Goal: Information Seeking & Learning: Learn about a topic

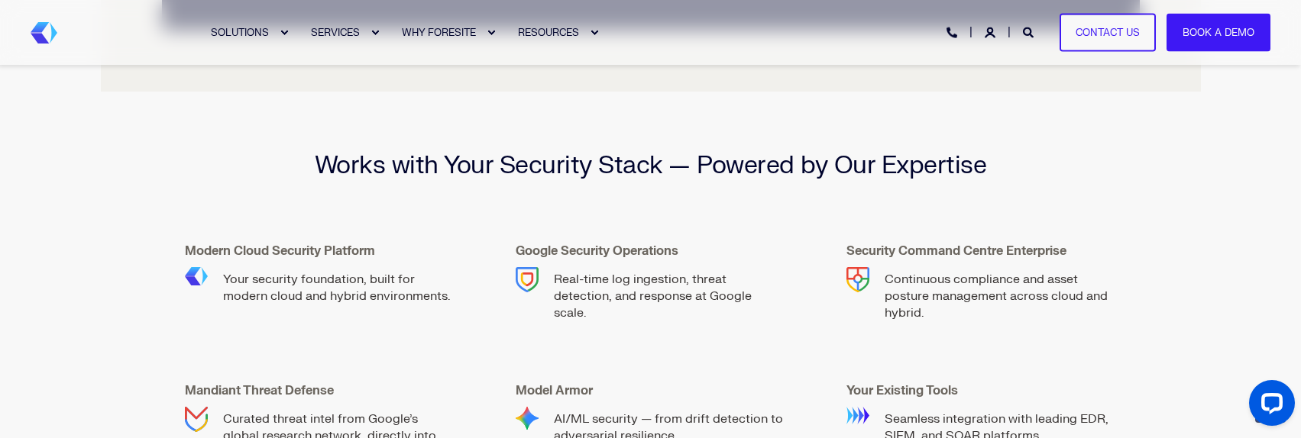
scroll to position [2139, 0]
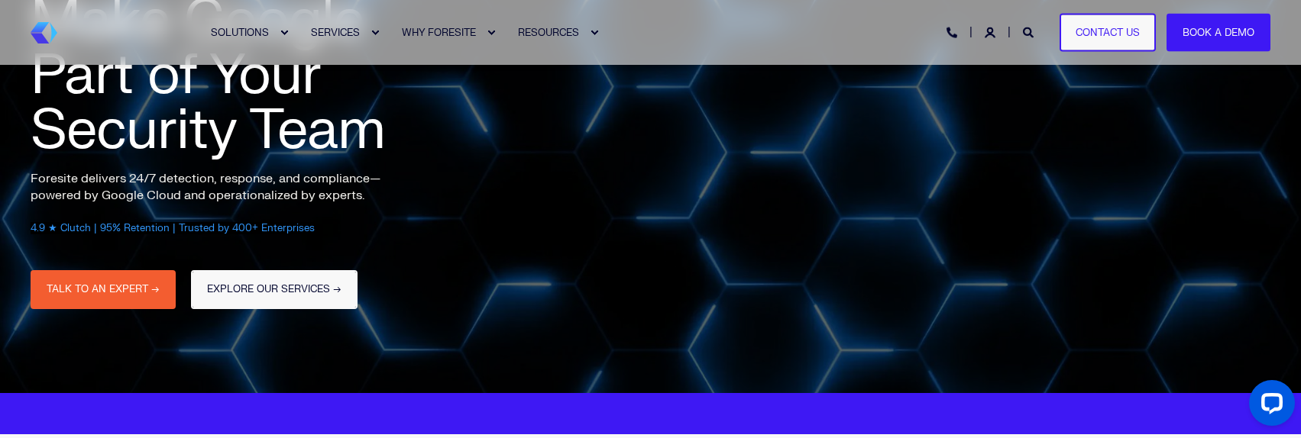
click at [245, 289] on link "EXPLORE OUR SERVICES →" at bounding box center [274, 289] width 167 height 39
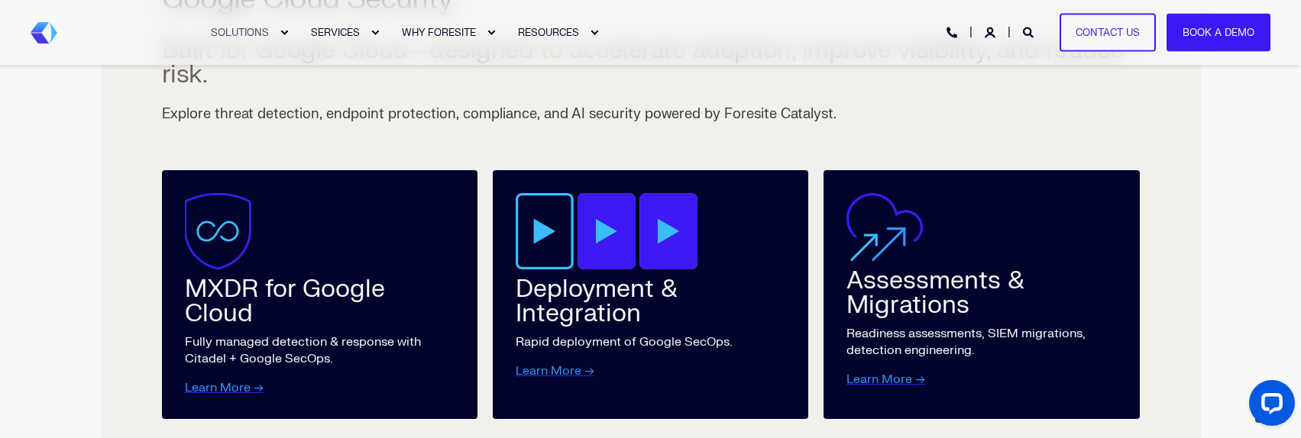
scroll to position [1986, 0]
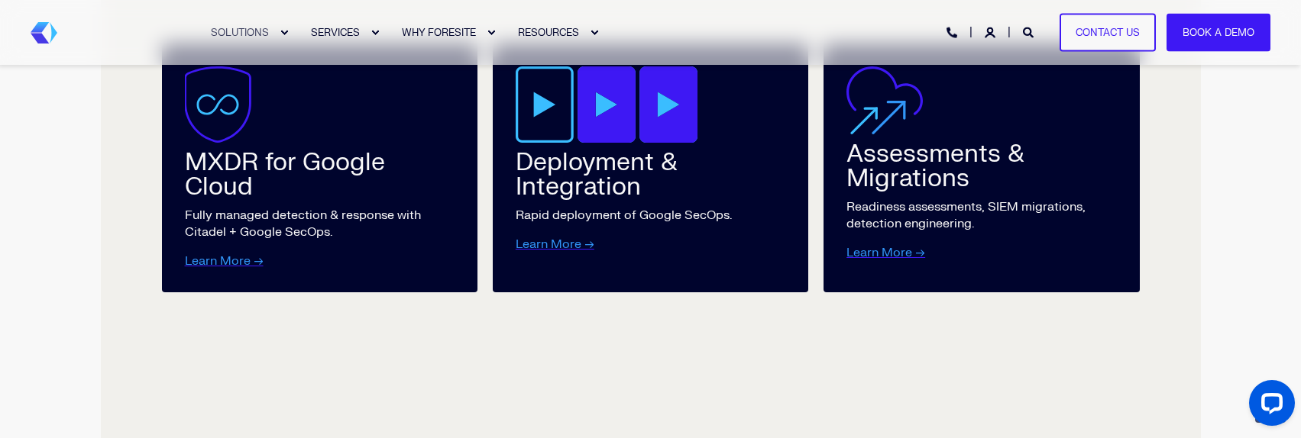
click at [452, 333] on div "MXDR for Google Cloud Fully managed detection & response with Citadel + Google …" at bounding box center [651, 288] width 978 height 489
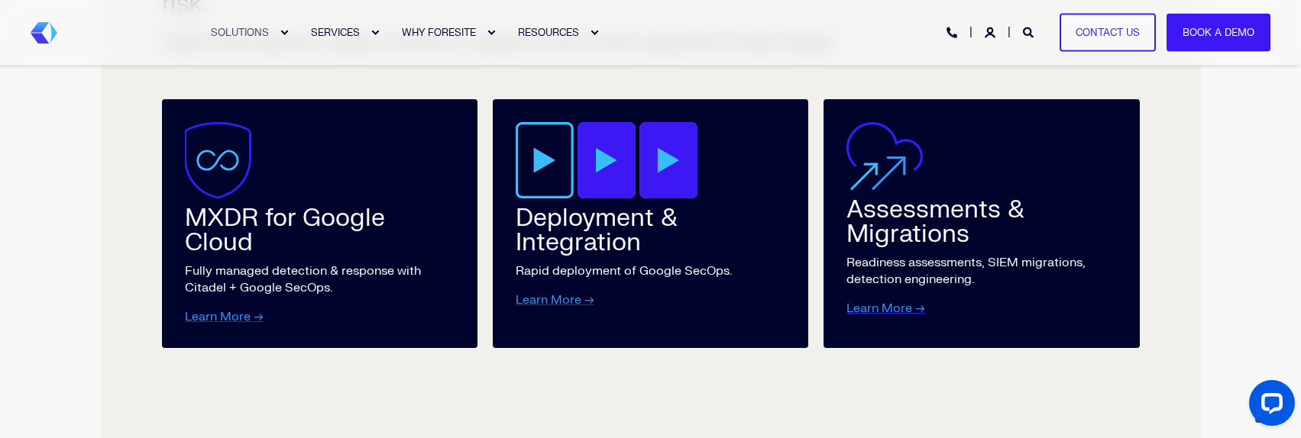
scroll to position [1910, 0]
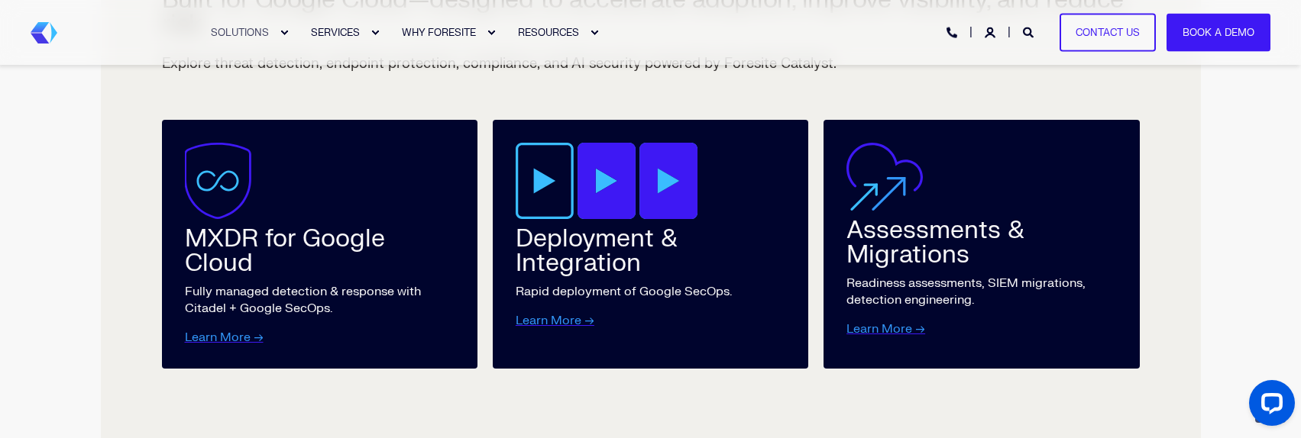
click at [273, 272] on div "MXDR for Google Cloud" at bounding box center [320, 251] width 270 height 49
click at [223, 338] on link "Learn More →" at bounding box center [224, 337] width 79 height 15
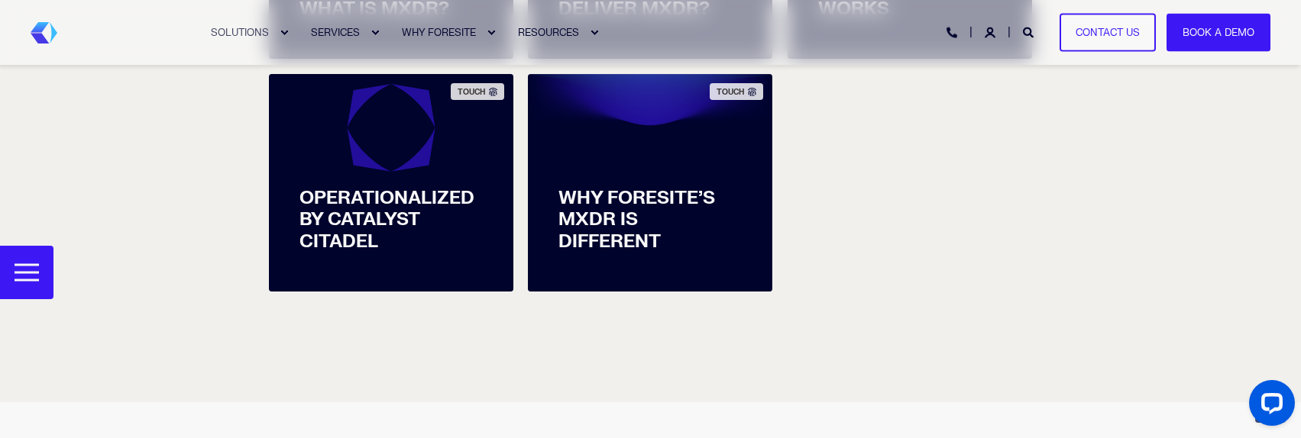
scroll to position [917, 0]
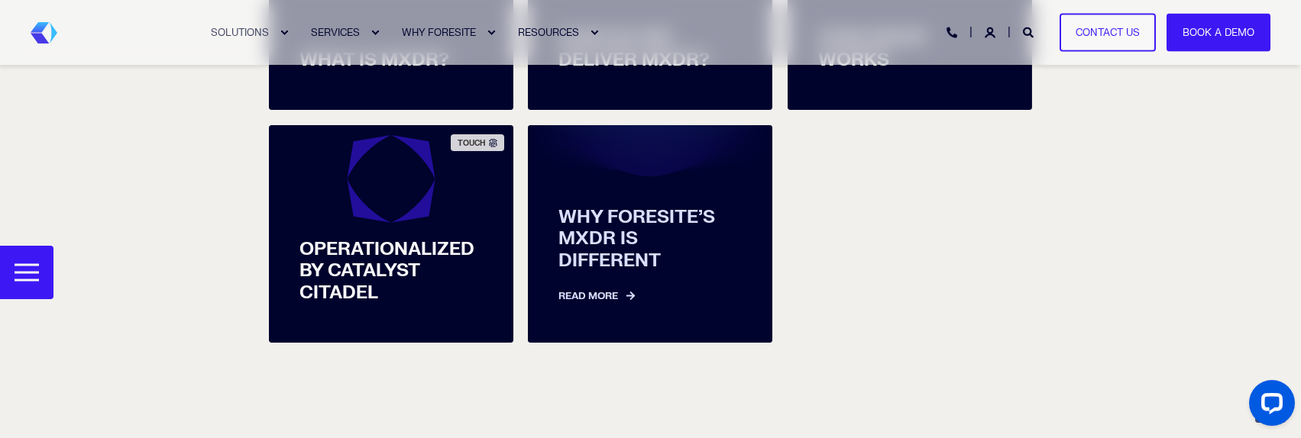
click at [642, 207] on span "WHY FORESITE’S MXDR IS DIFFERENT" at bounding box center [649, 240] width 183 height 66
click at [643, 222] on span "WHY FORESITE’S MXDR IS DIFFERENT" at bounding box center [649, 240] width 183 height 66
click at [602, 273] on link "Read More" at bounding box center [649, 289] width 183 height 32
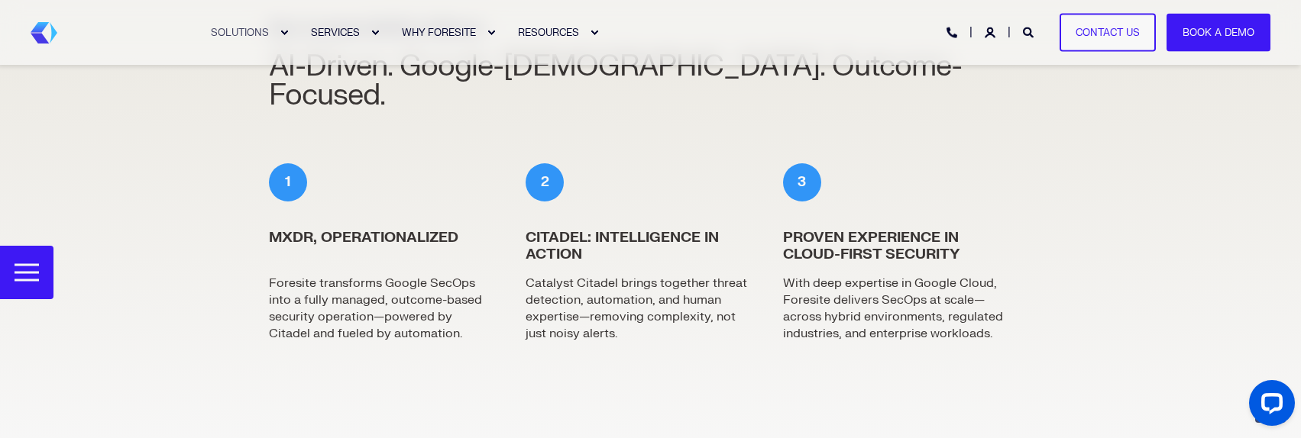
scroll to position [3892, 0]
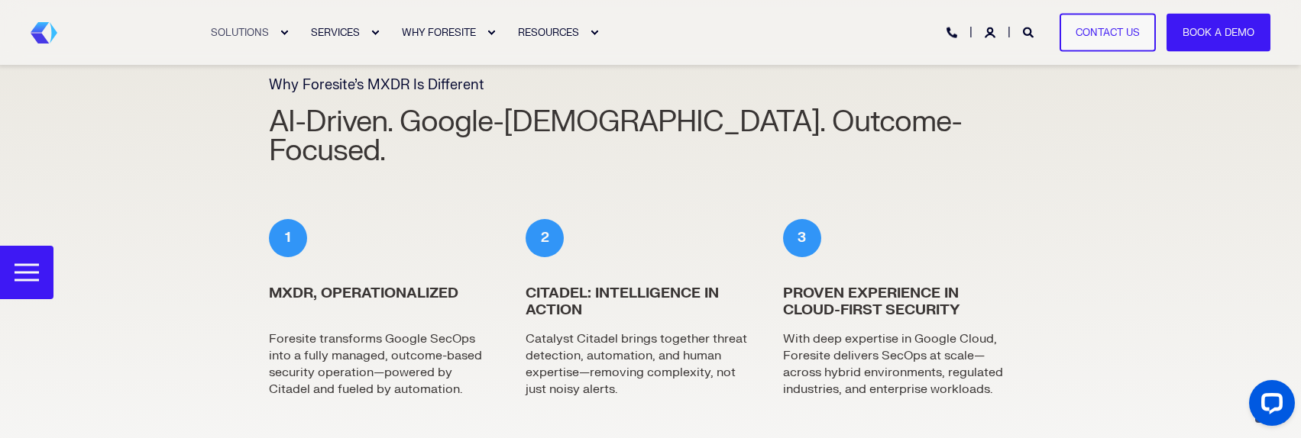
click at [165, 139] on div "Why Foresite’s MXDR Is Different AI-Driven. Google-Native. Outcome-Focused. 1 M…" at bounding box center [651, 248] width 1240 height 555
